Goal: Learn about a topic

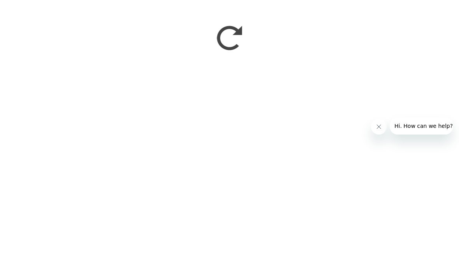
scroll to position [808, 0]
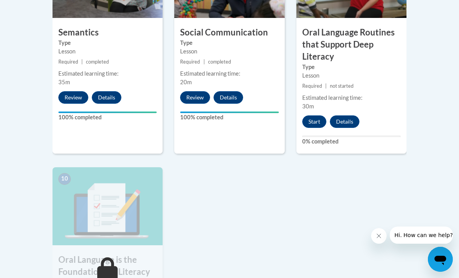
scroll to position [778, 0]
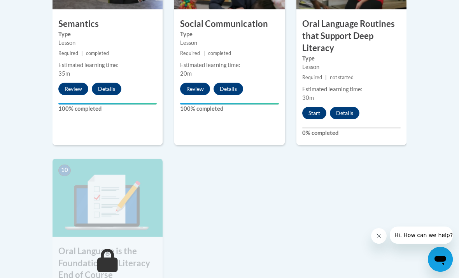
click at [313, 107] on button "Start" at bounding box center [315, 113] width 24 height 12
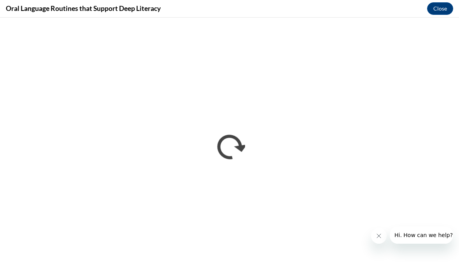
scroll to position [0, 0]
click at [378, 234] on icon "Close message from company" at bounding box center [379, 235] width 6 height 6
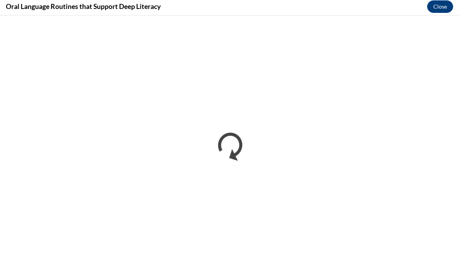
scroll to position [1029, 0]
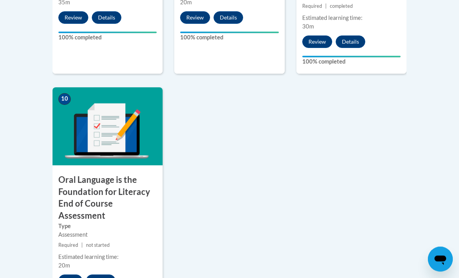
scroll to position [853, 0]
